Goal: Connect with others: Connect with others

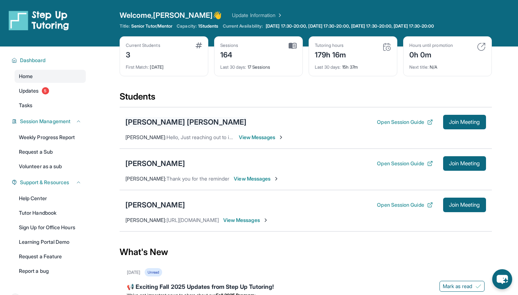
click at [172, 124] on div "[PERSON_NAME] [PERSON_NAME]" at bounding box center [187, 122] width 122 height 10
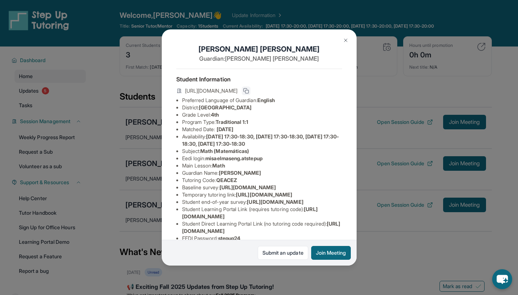
click at [249, 94] on icon at bounding box center [246, 91] width 6 height 6
click at [346, 26] on div "[PERSON_NAME] [PERSON_NAME] Guardian: [PERSON_NAME] Student Information [URL][D…" at bounding box center [259, 147] width 518 height 295
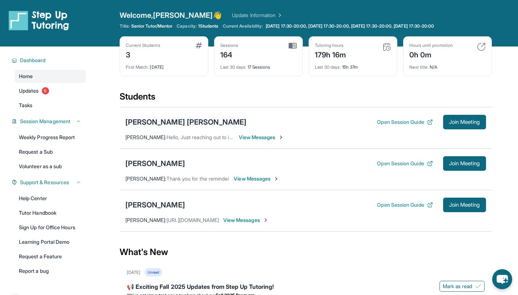
click at [200, 123] on div "[PERSON_NAME] [PERSON_NAME]" at bounding box center [187, 122] width 122 height 10
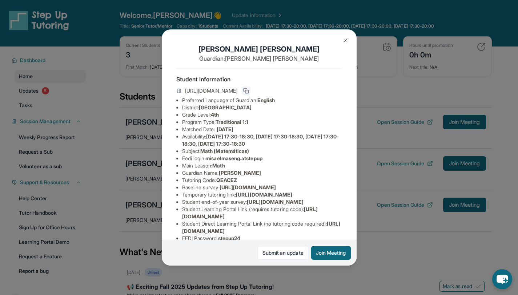
click at [249, 94] on icon at bounding box center [246, 91] width 6 height 6
click at [348, 44] on button at bounding box center [346, 40] width 15 height 15
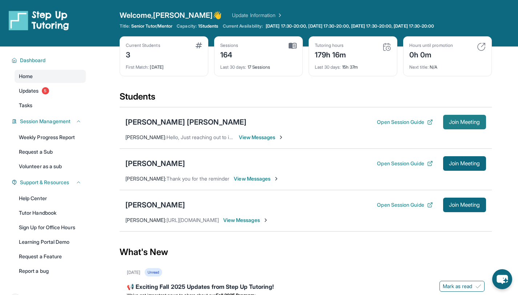
click at [465, 118] on button "Join Meeting" at bounding box center [465, 122] width 43 height 15
